Goal: Information Seeking & Learning: Find specific fact

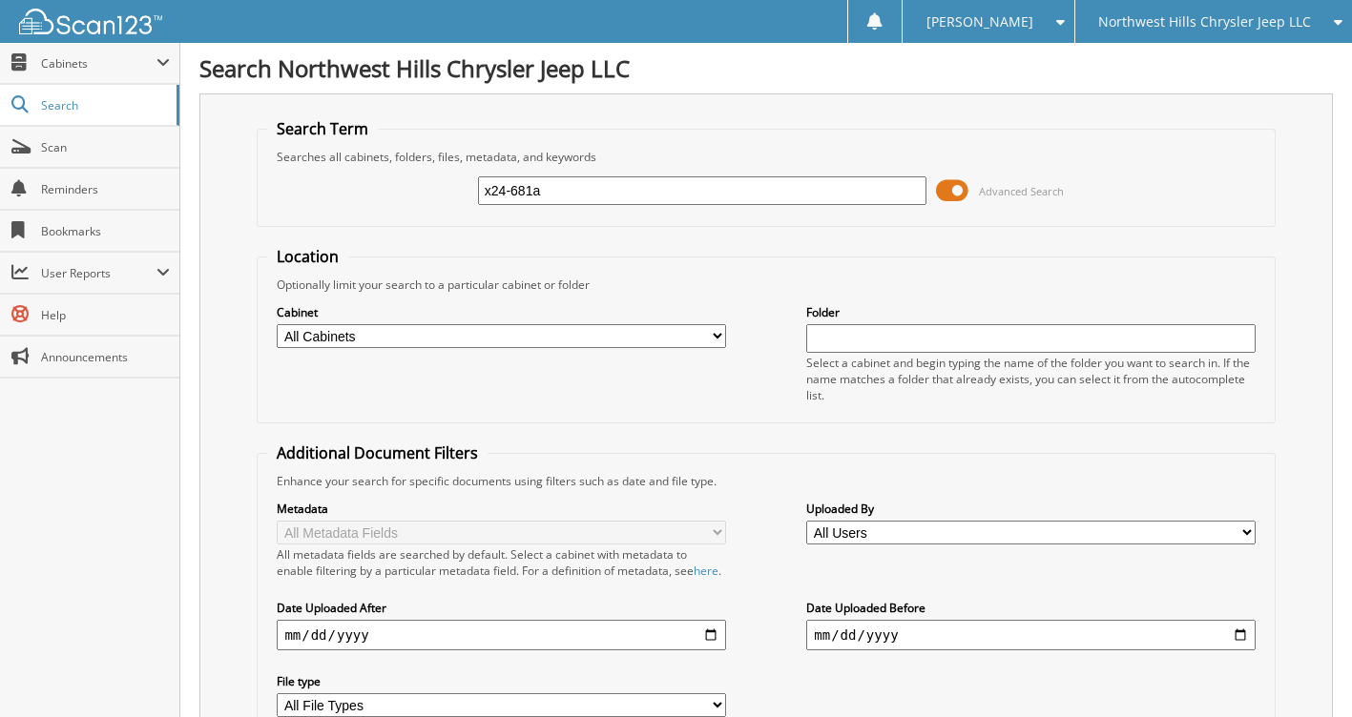
type input "x24-681a"
drag, startPoint x: 413, startPoint y: 205, endPoint x: 378, endPoint y: 214, distance: 36.3
click at [377, 215] on div "x24-681a Advanced Search" at bounding box center [765, 191] width 997 height 52
type input "[PERSON_NAME]"
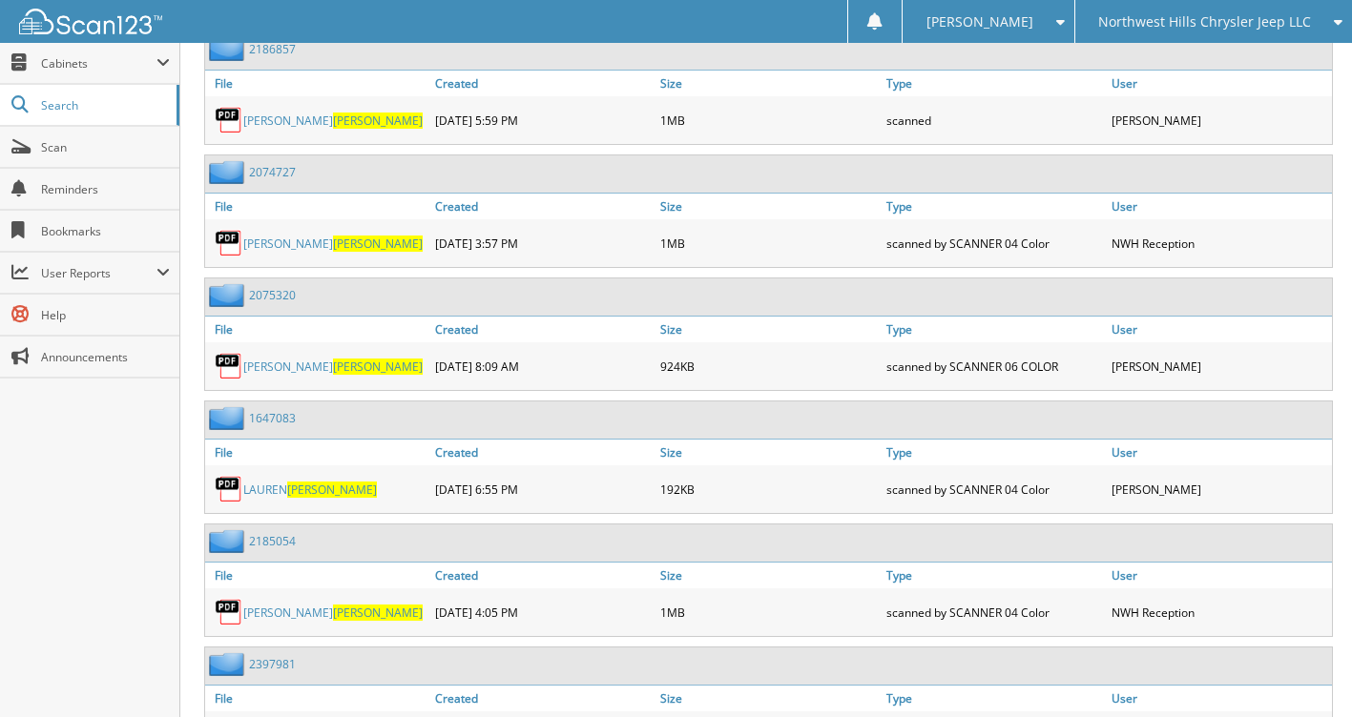
scroll to position [858, 0]
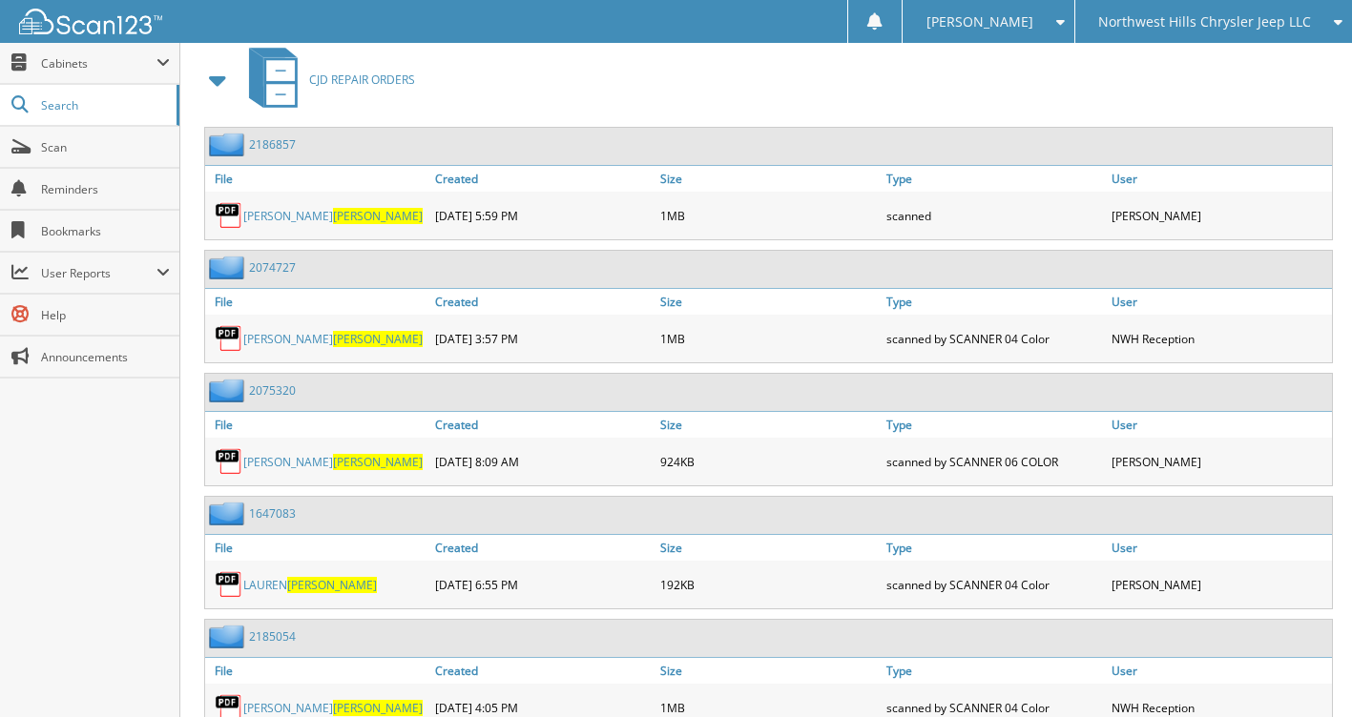
click at [200, 102] on span at bounding box center [218, 80] width 38 height 46
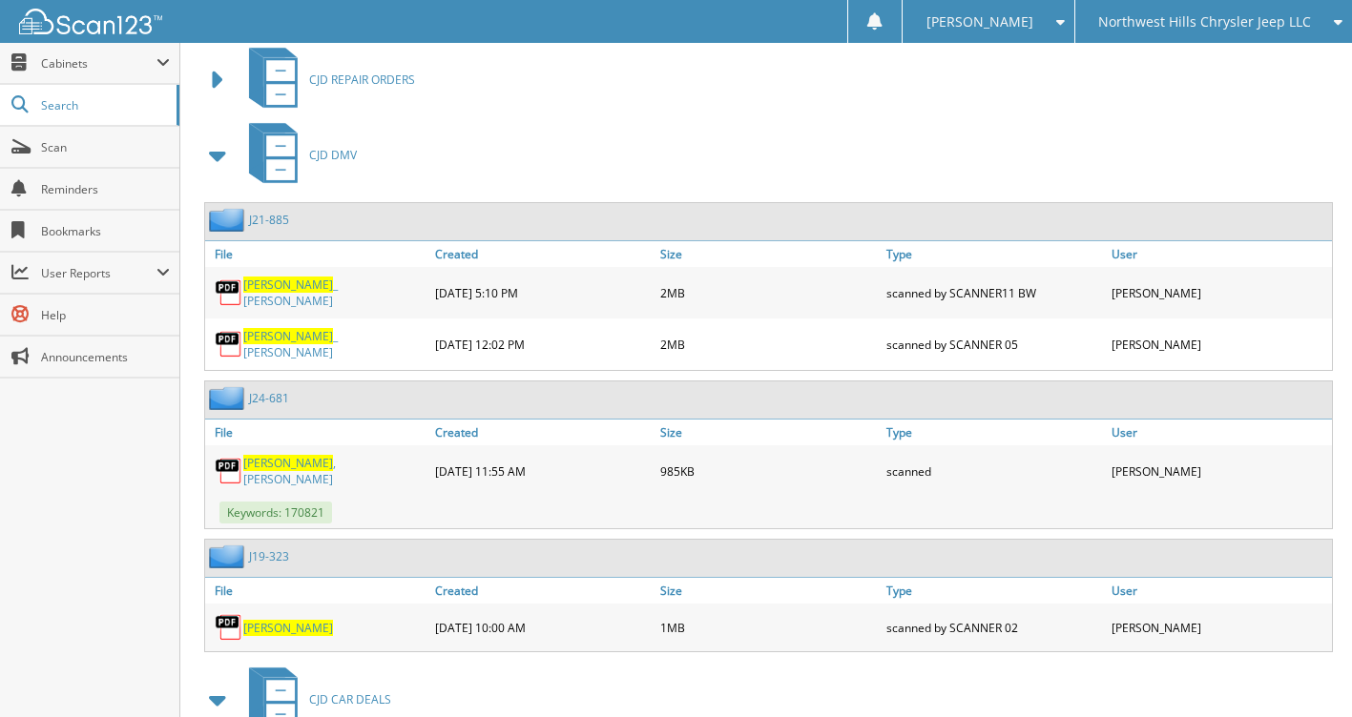
click at [207, 167] on span at bounding box center [218, 155] width 27 height 34
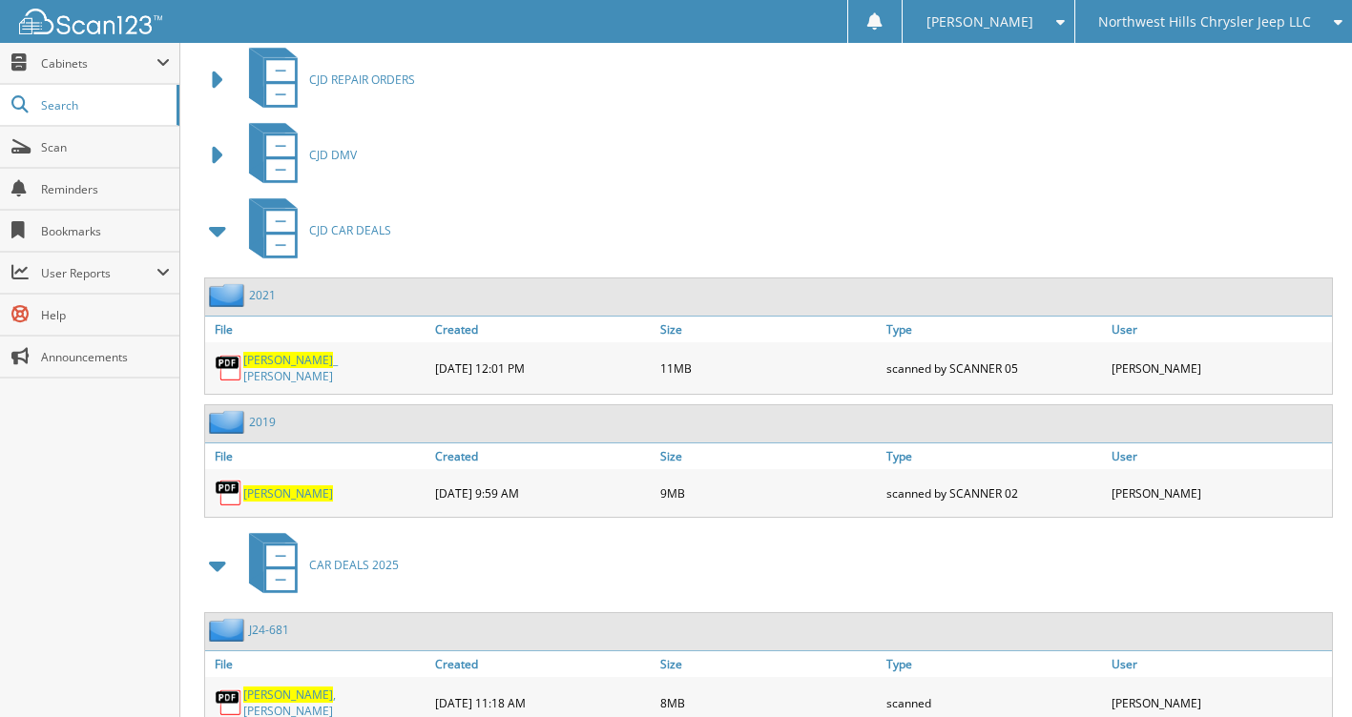
click at [225, 238] on span at bounding box center [218, 231] width 27 height 34
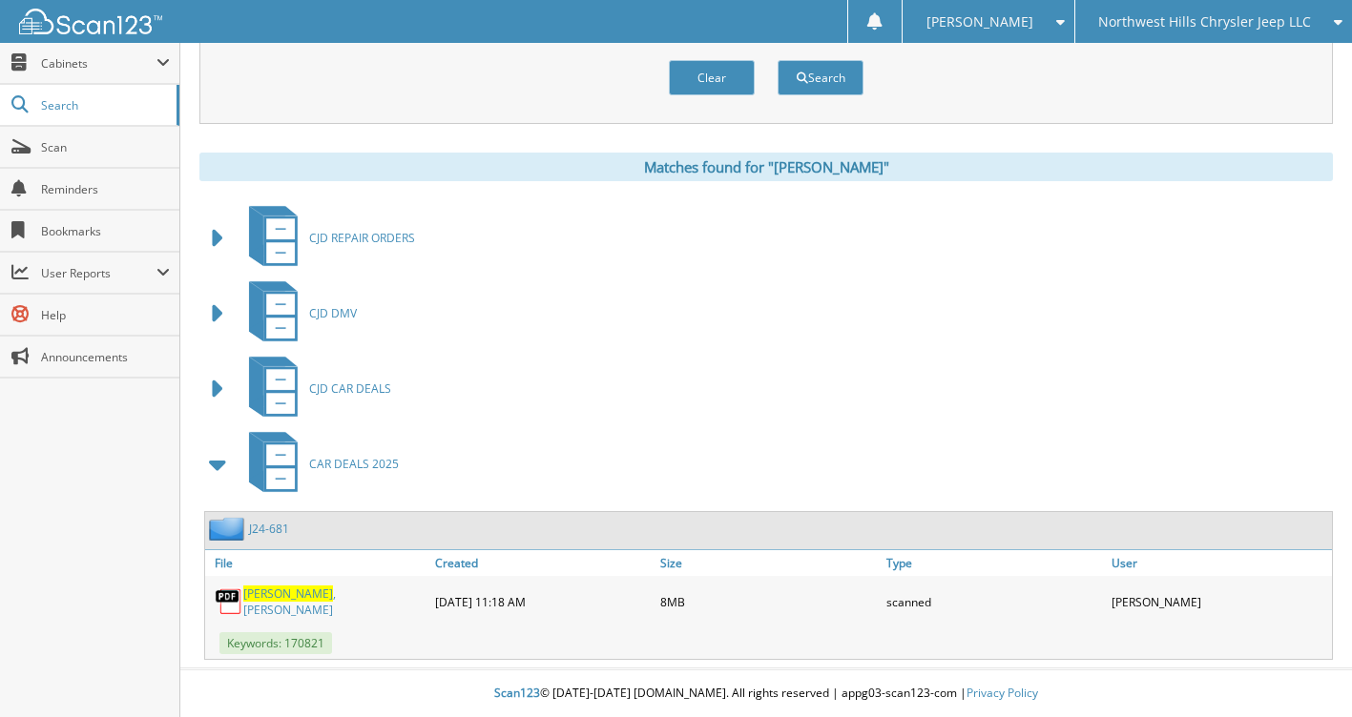
click at [270, 541] on div "J24-681" at bounding box center [247, 529] width 84 height 24
click at [270, 537] on link "J24-681" at bounding box center [269, 529] width 40 height 16
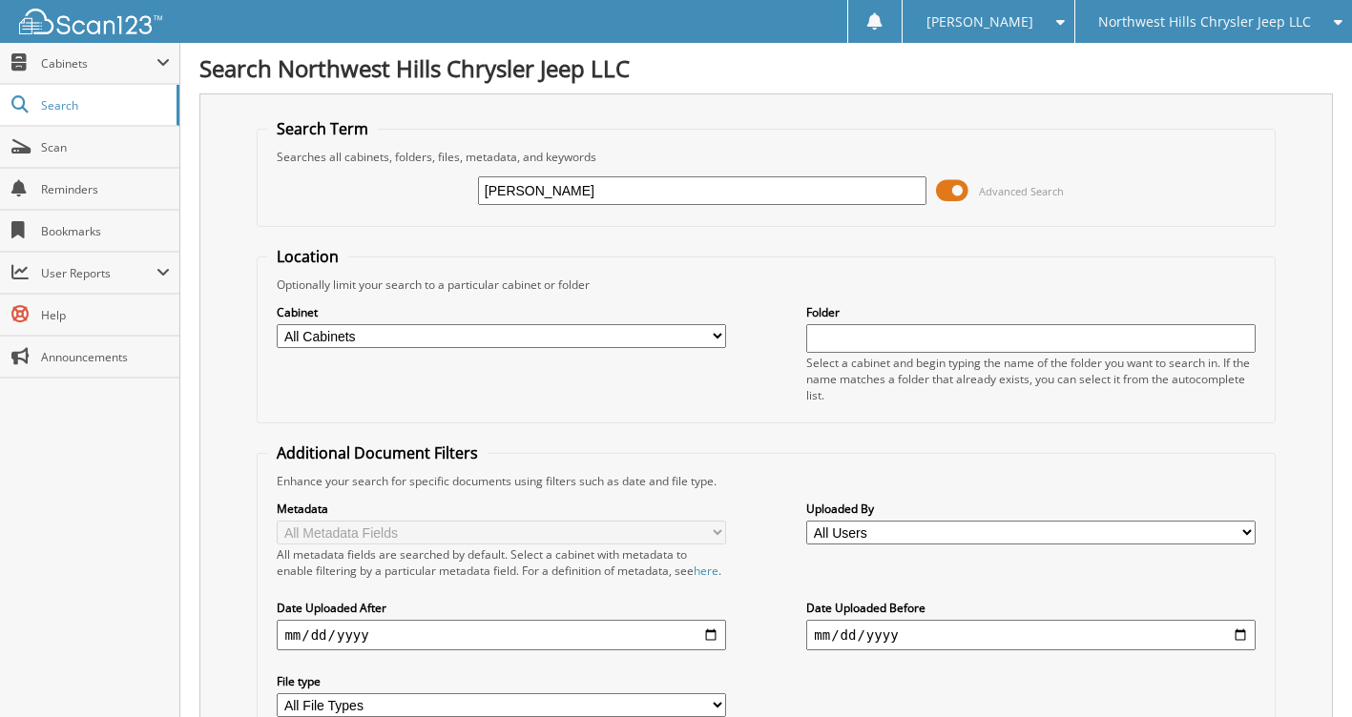
drag, startPoint x: 571, startPoint y: 196, endPoint x: 335, endPoint y: 220, distance: 237.9
click at [334, 220] on fieldset "Search Term Searches all cabinets, folders, files, metadata, and keywords zorda…" at bounding box center [766, 172] width 1018 height 109
type input "j24-681"
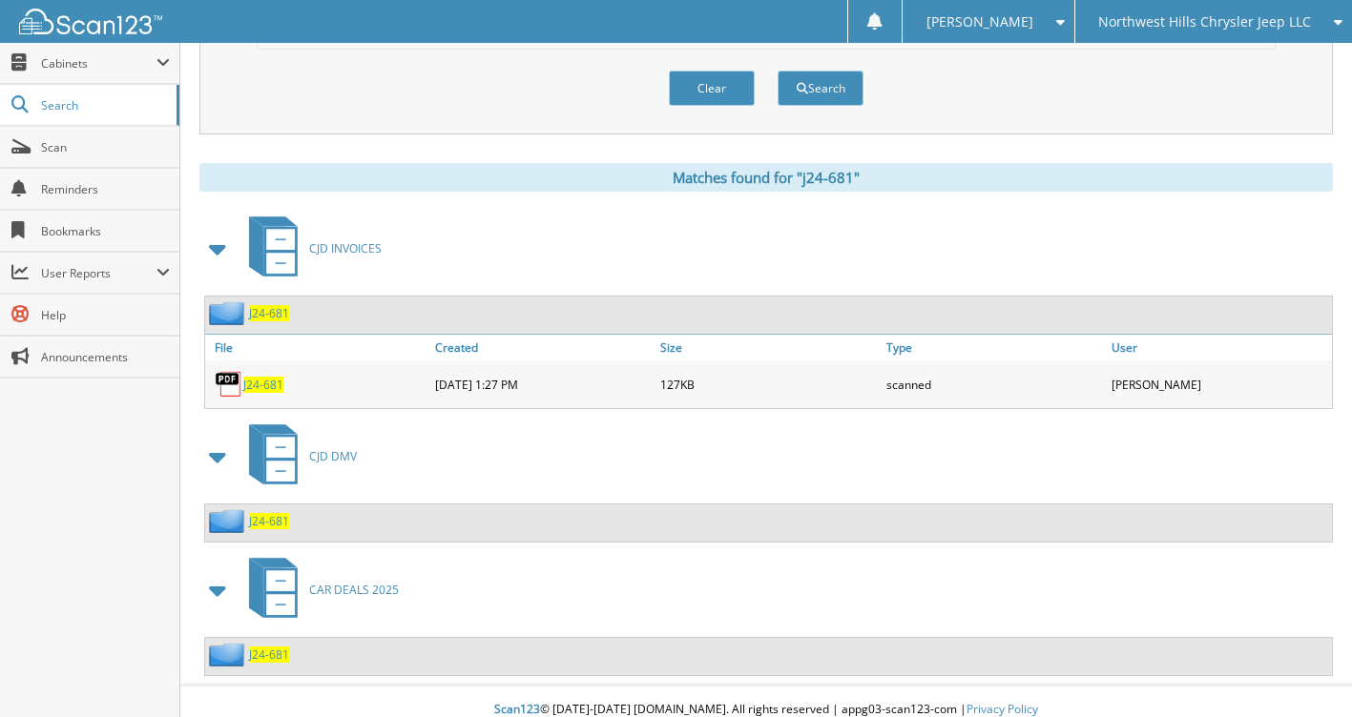
scroll to position [723, 0]
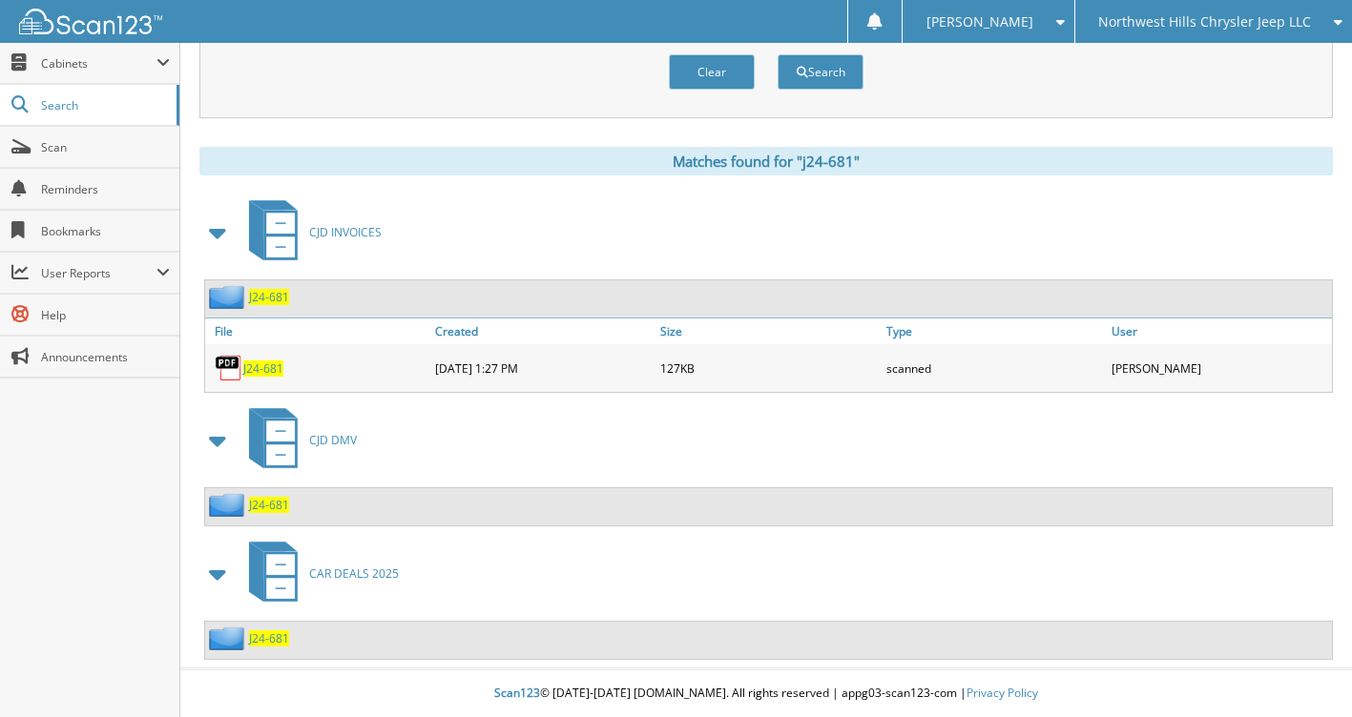
click at [266, 640] on span "J24-681" at bounding box center [269, 639] width 40 height 16
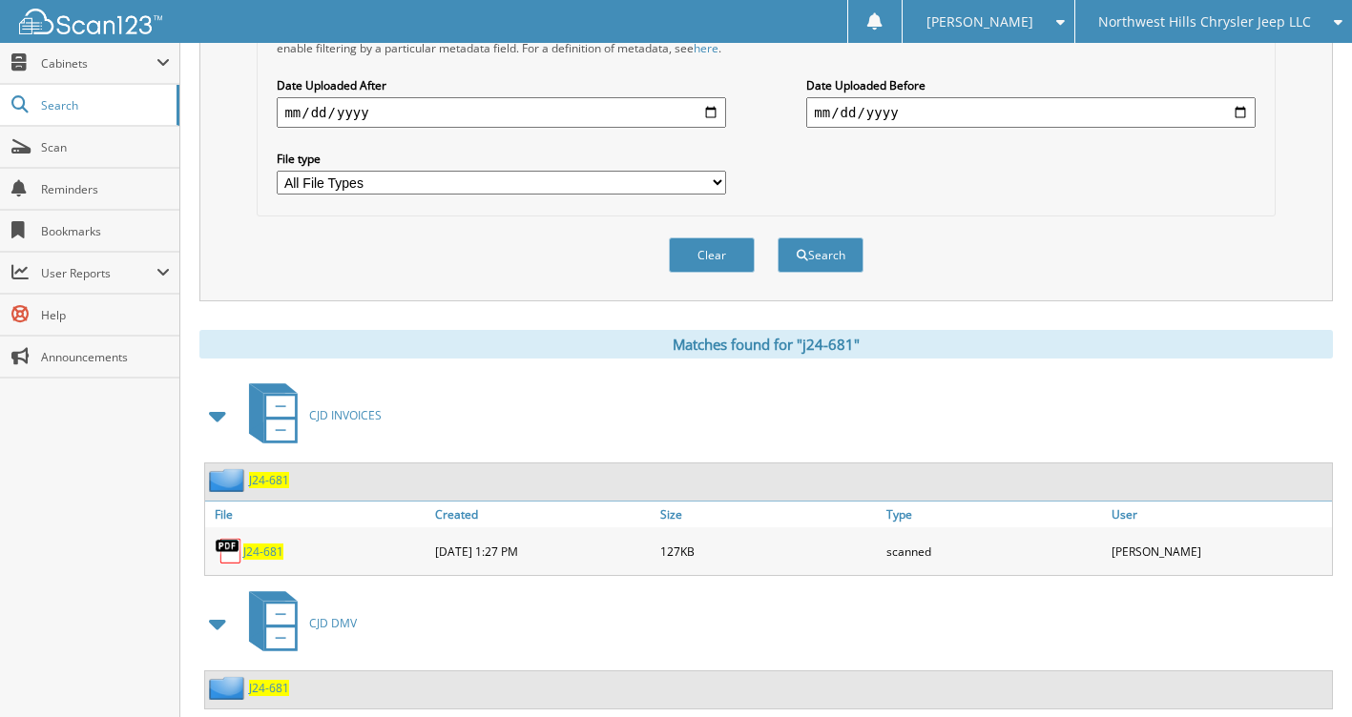
scroll to position [723, 0]
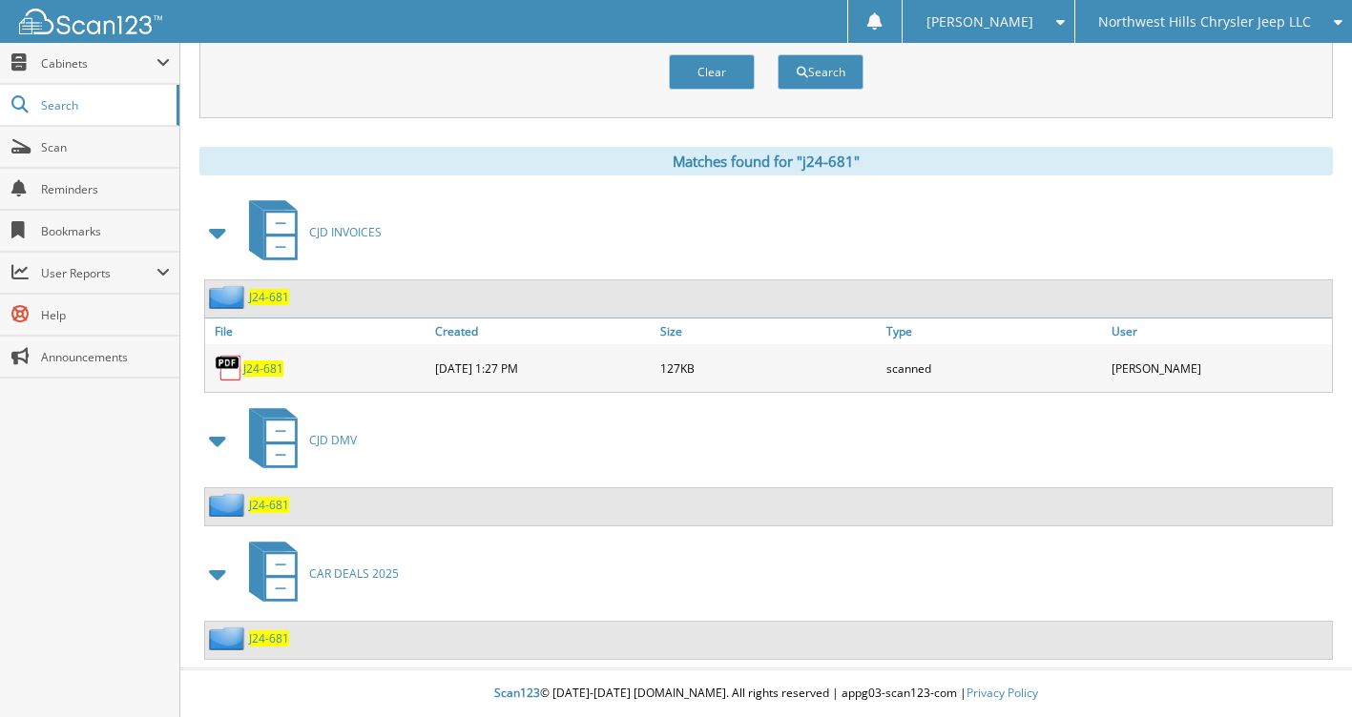
click at [274, 499] on span "J24-681" at bounding box center [269, 505] width 40 height 16
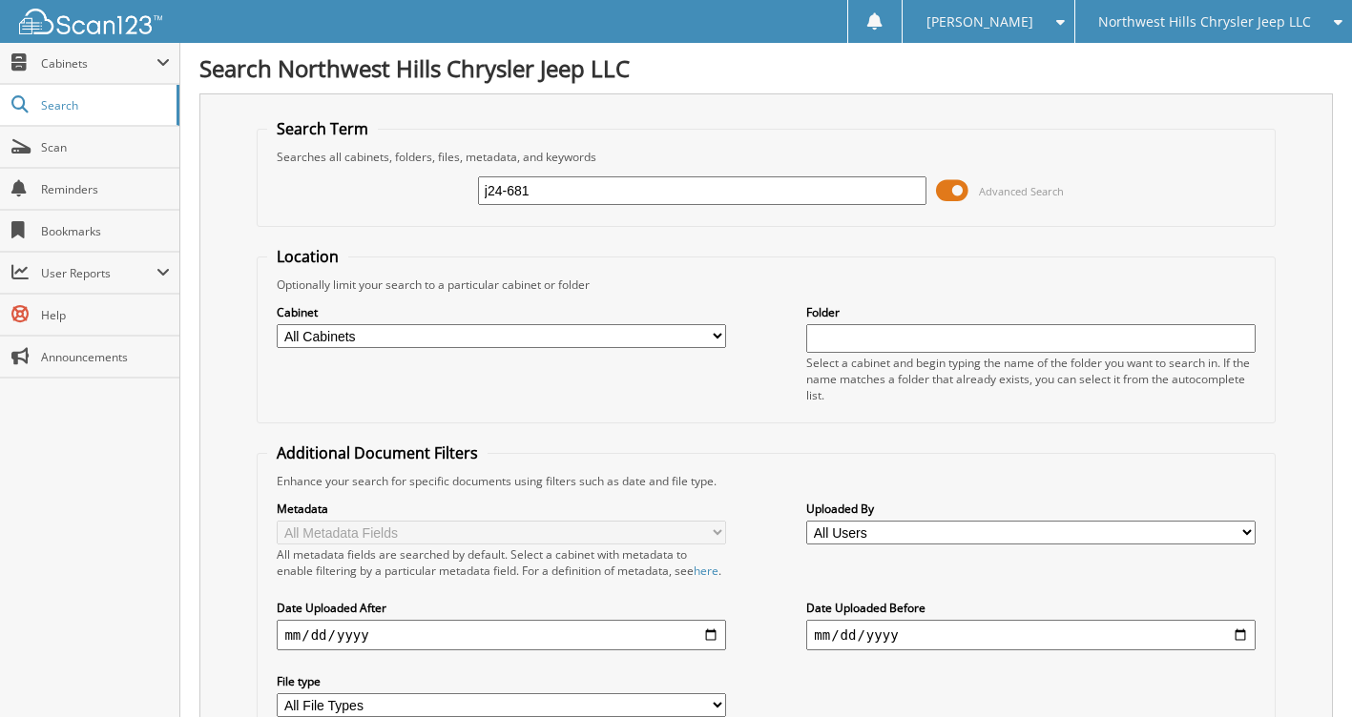
click at [356, 210] on div "j24-681 Advanced Search" at bounding box center [765, 191] width 997 height 52
type input "x24-681A"
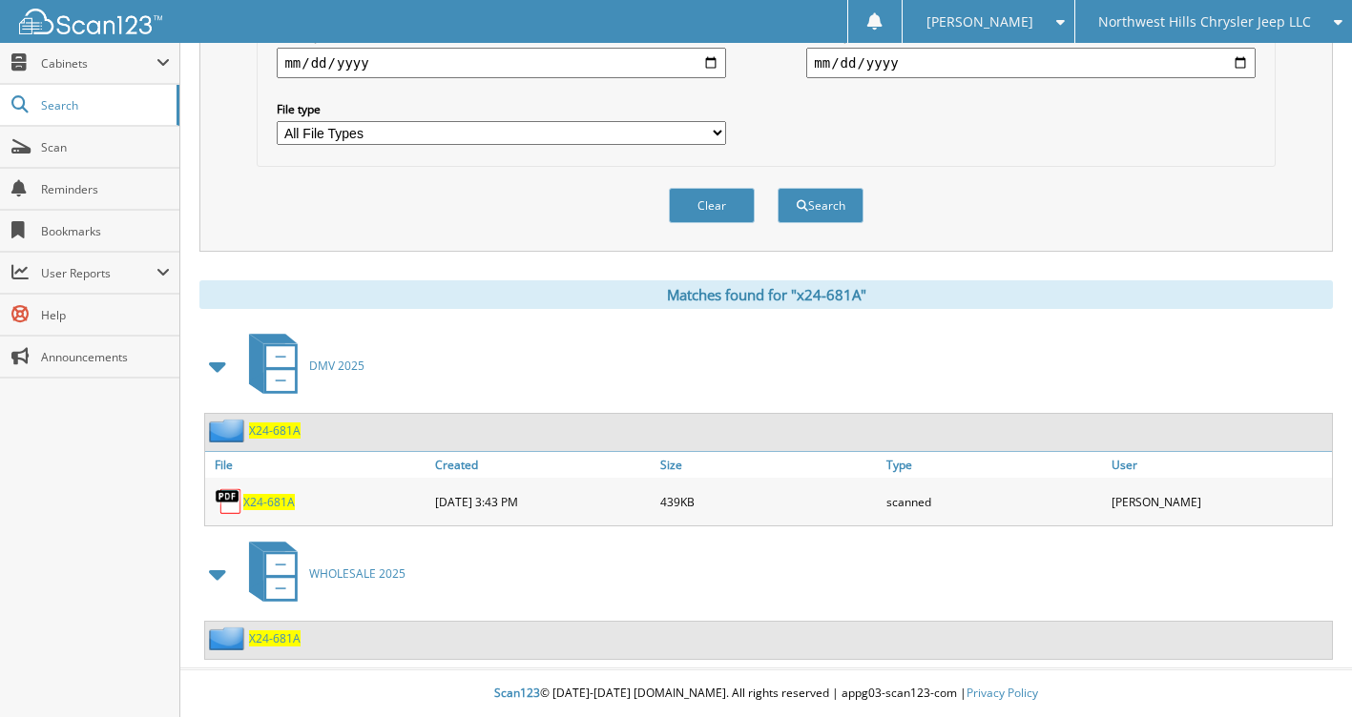
click at [291, 636] on span "X24-681A" at bounding box center [275, 639] width 52 height 16
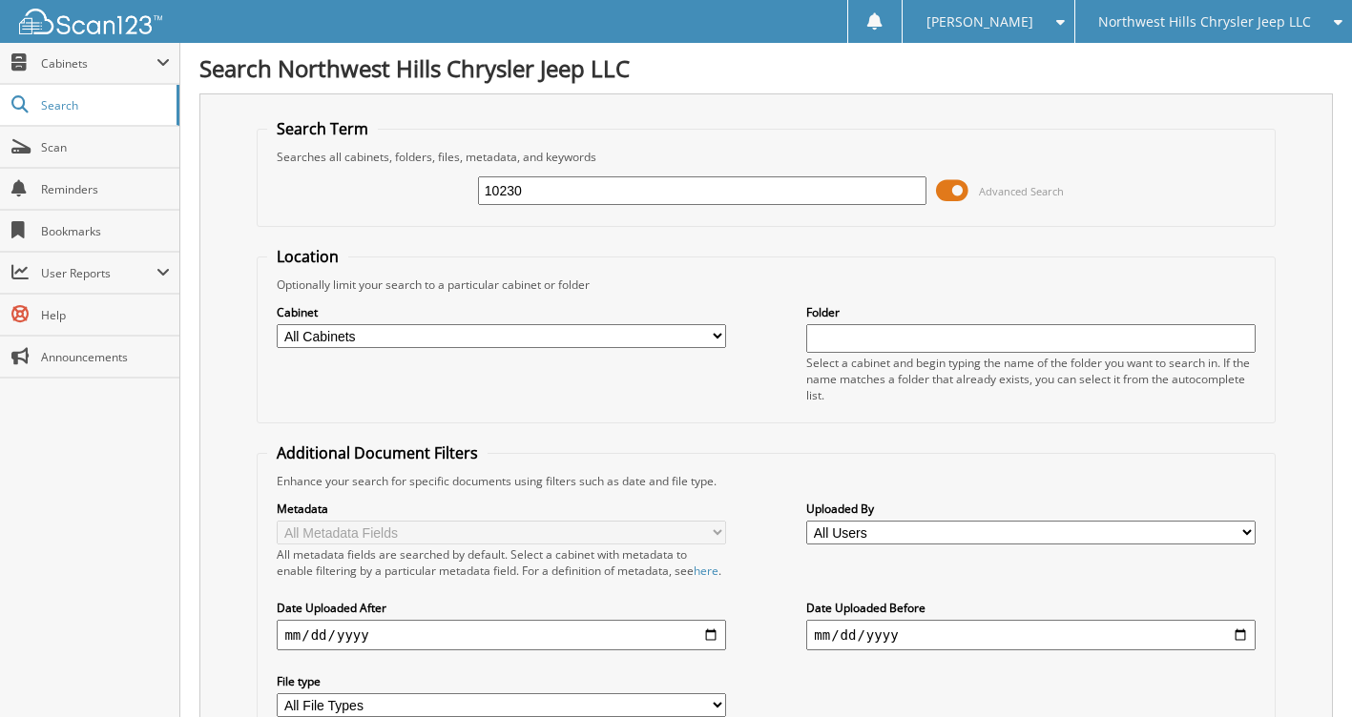
type input "10230"
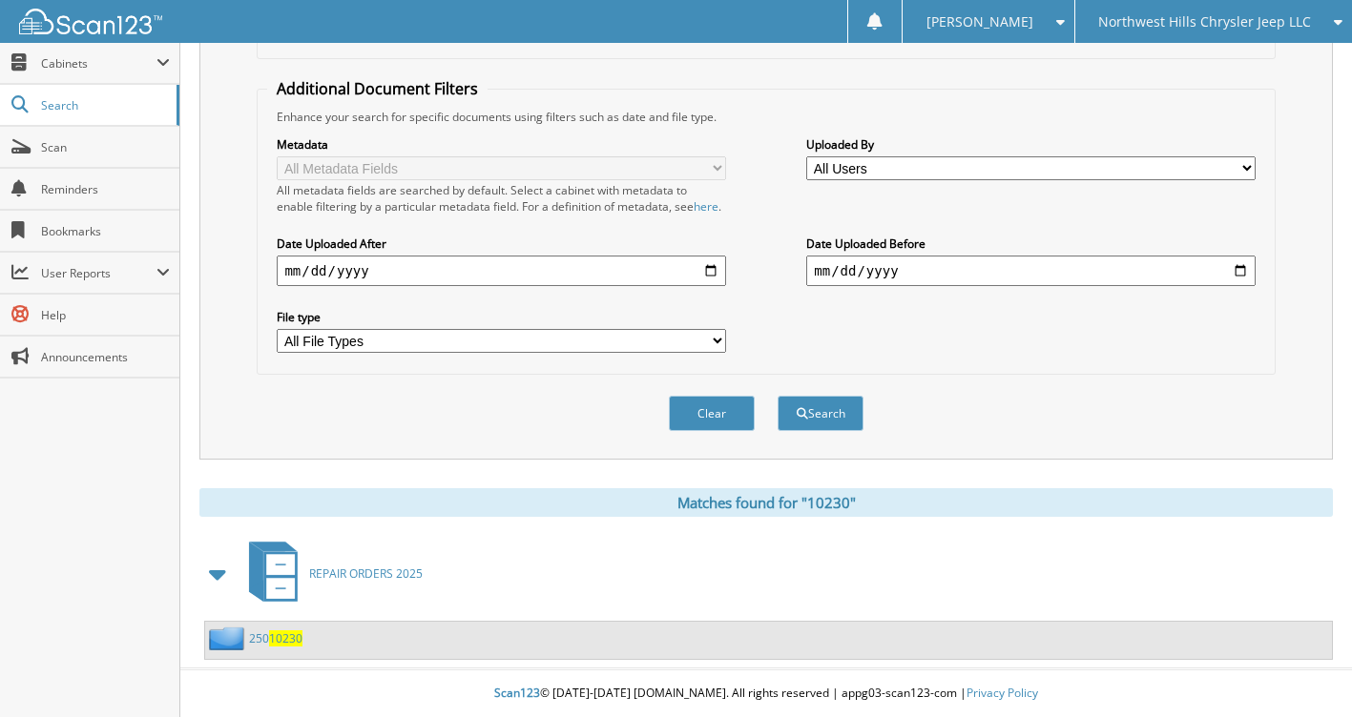
click at [298, 637] on span "10230" at bounding box center [285, 639] width 33 height 16
